Goal: Task Accomplishment & Management: Use online tool/utility

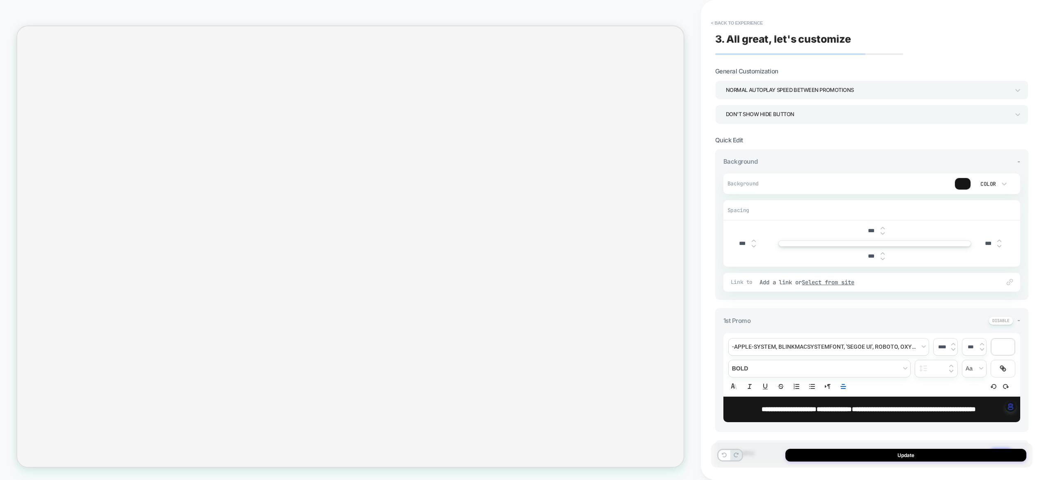
select select "**********"
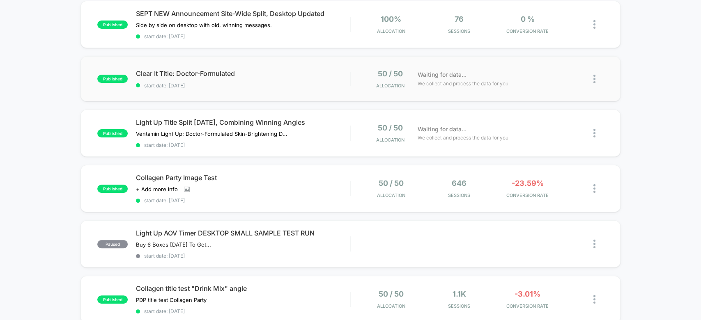
scroll to position [95, 0]
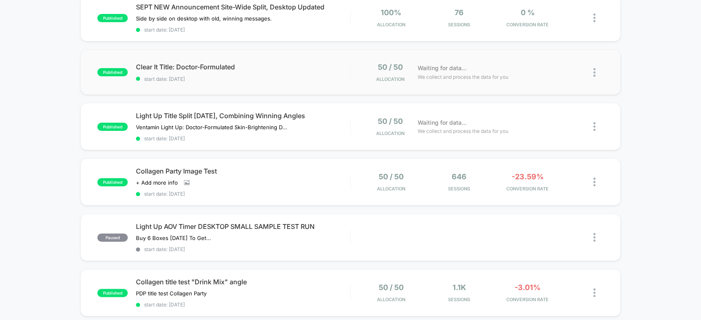
click at [286, 87] on div "published Clear It Title: Doctor-Formulated start date: [DATE] 50 / 50 Allocati…" at bounding box center [350, 72] width 540 height 45
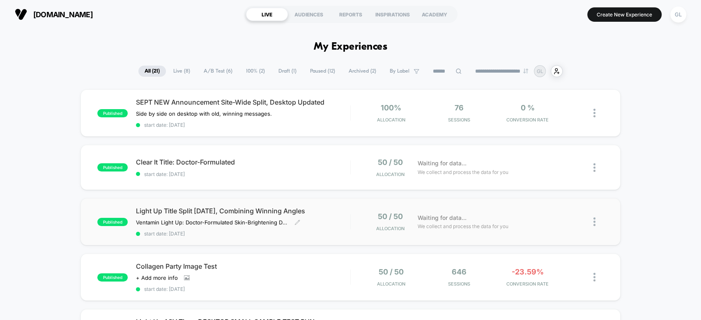
click at [342, 212] on span "Light Up Title Split [DATE], Combining Winning Angles" at bounding box center [243, 211] width 214 height 8
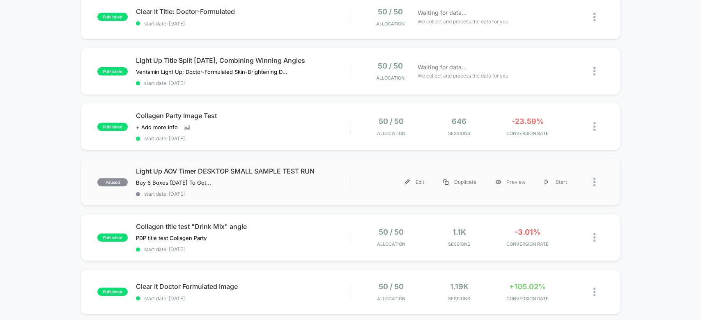
scroll to position [161, 0]
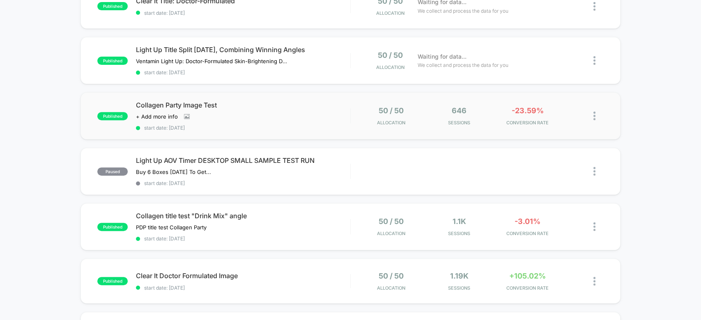
click at [327, 130] on div "published Collagen Party Image Test Click to view images Click to edit experien…" at bounding box center [350, 115] width 540 height 47
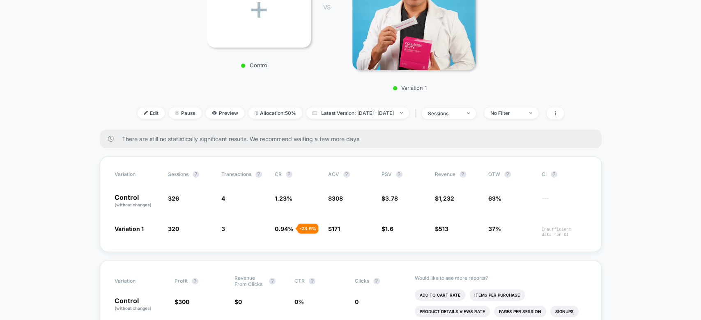
scroll to position [176, 0]
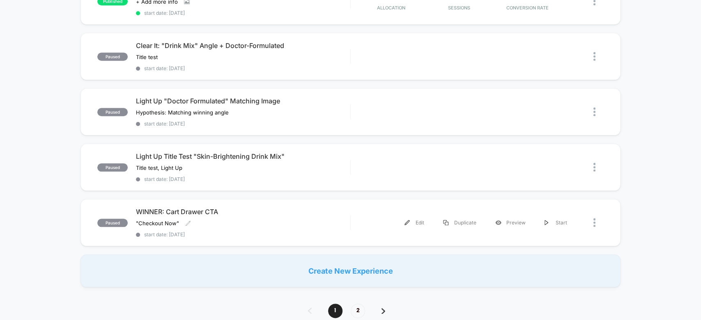
scroll to position [507, 0]
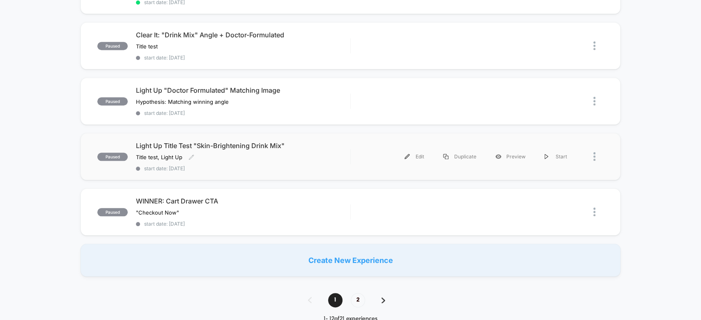
click at [337, 144] on div "Light Up Title Test "Skin-Brightening Drink Mix" Title test, Light Up Click to …" at bounding box center [243, 157] width 214 height 30
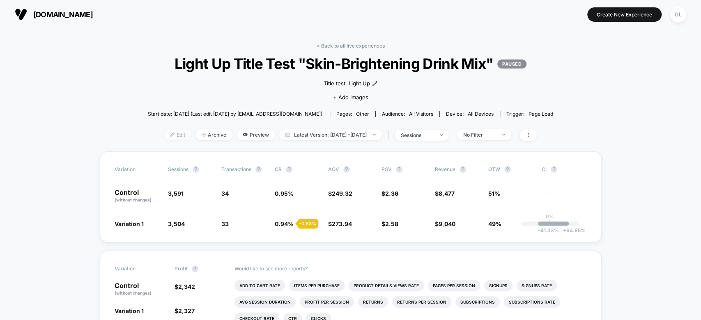
click at [164, 130] on span "Edit" at bounding box center [177, 134] width 27 height 11
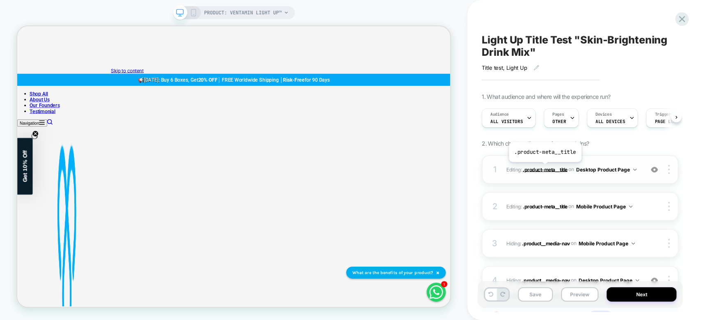
click at [544, 168] on span ".product-meta__title" at bounding box center [545, 169] width 45 height 6
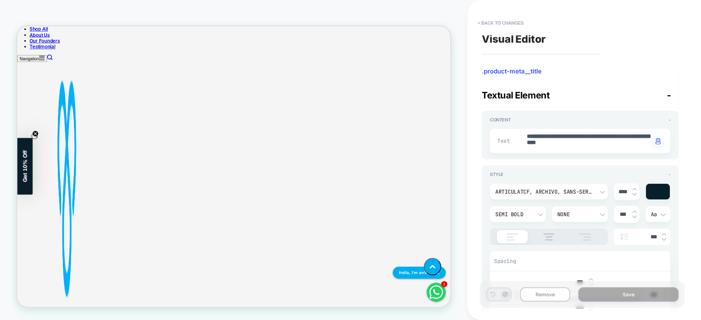
scroll to position [312, 0]
